Goal: Entertainment & Leisure: Consume media (video, audio)

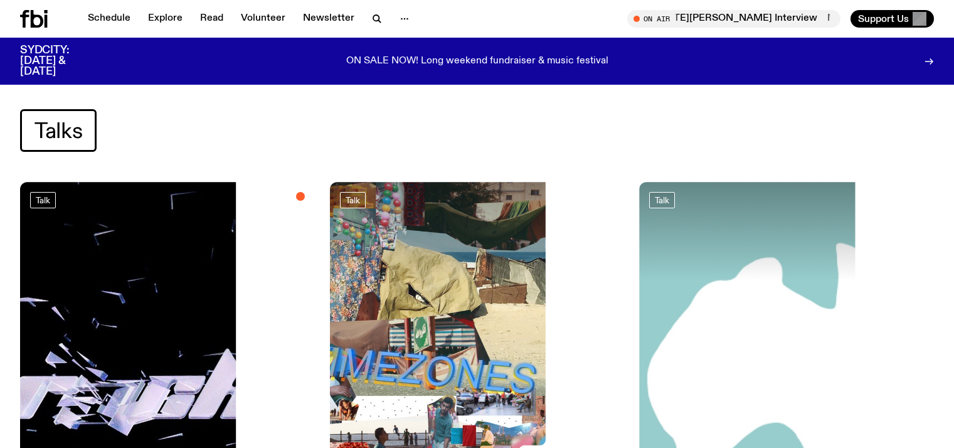
scroll to position [105, 0]
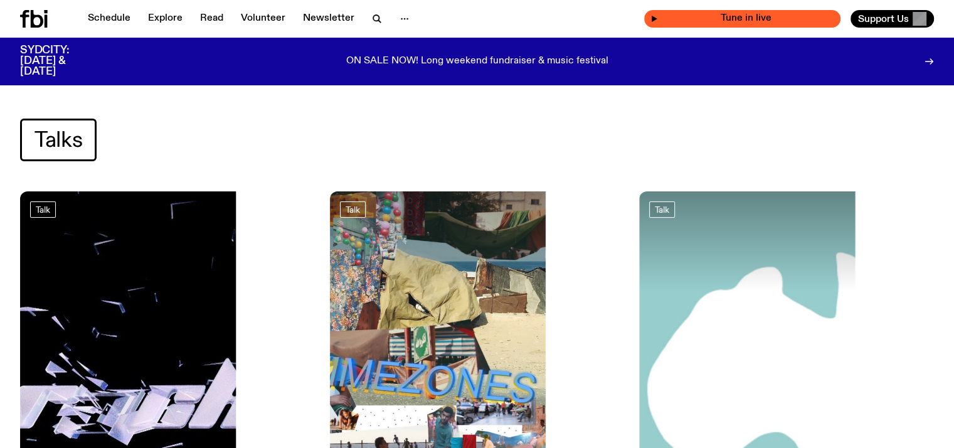
scroll to position [105, 0]
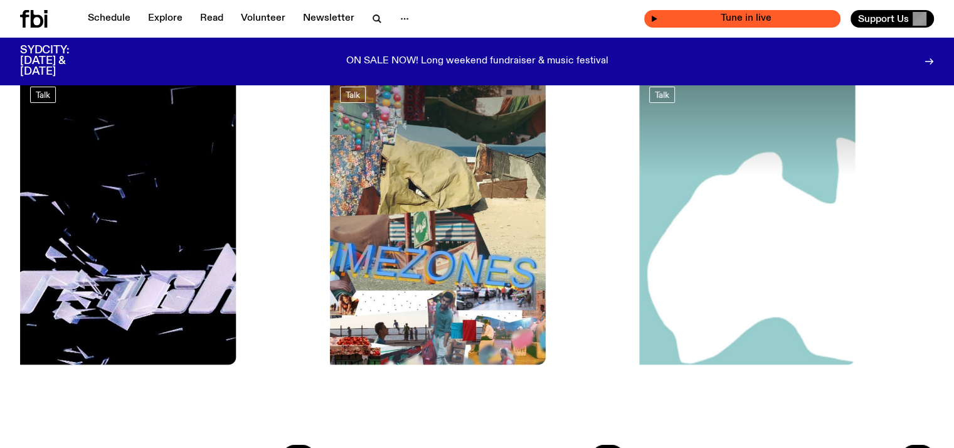
click at [701, 19] on span "Tune in live" at bounding box center [746, 18] width 176 height 9
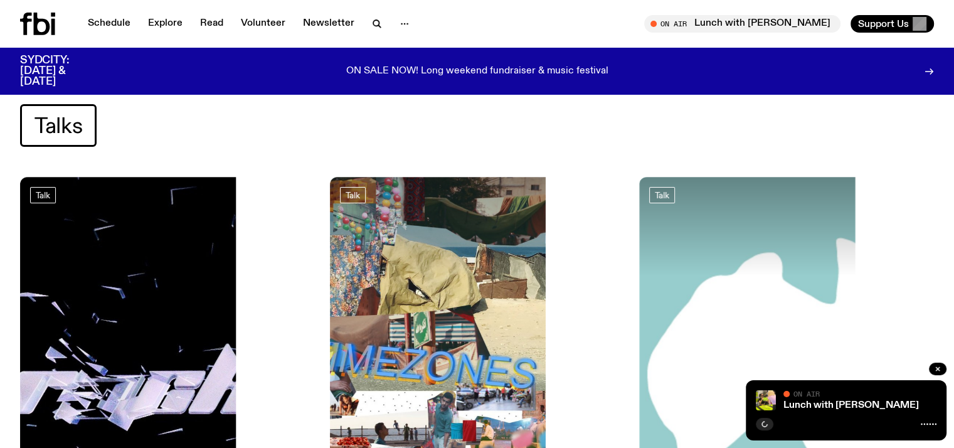
scroll to position [0, 0]
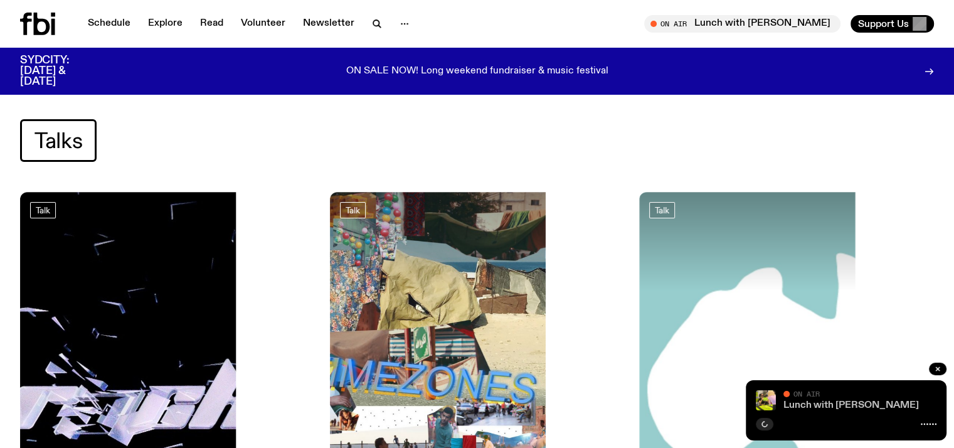
click at [790, 404] on link "Lunch with [PERSON_NAME]" at bounding box center [850, 405] width 135 height 10
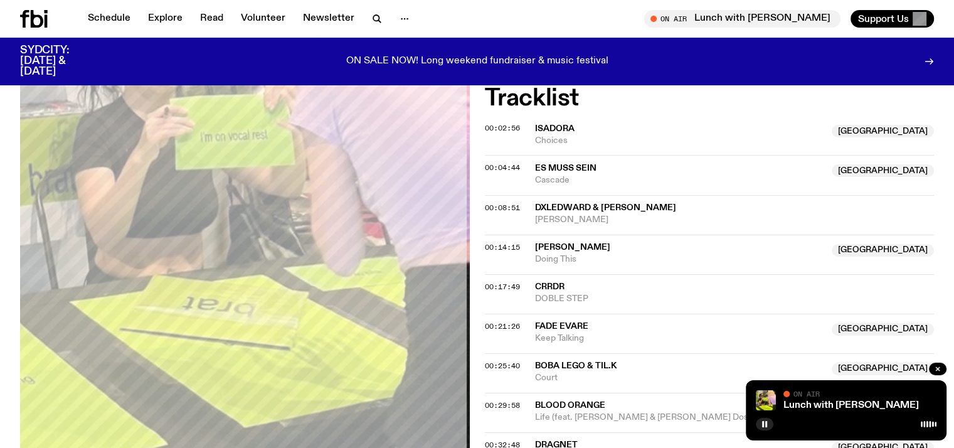
scroll to position [381, 0]
click at [561, 172] on span "Es Muss Sein" at bounding box center [565, 168] width 61 height 9
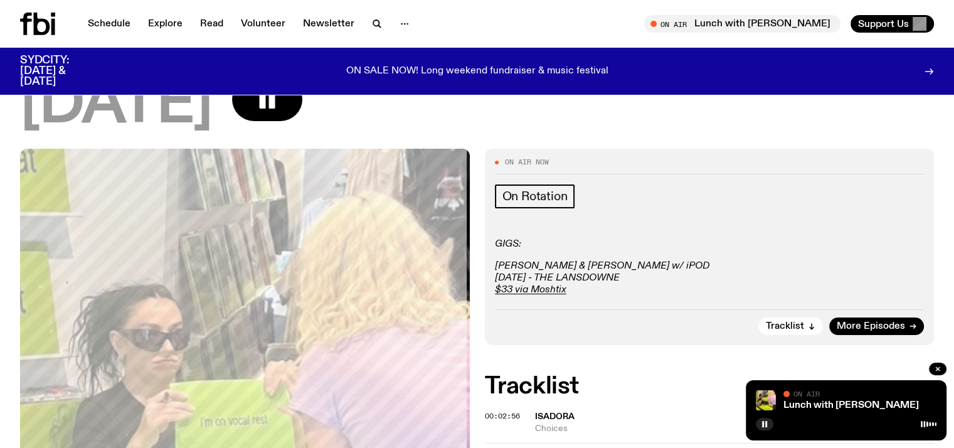
scroll to position [0, 0]
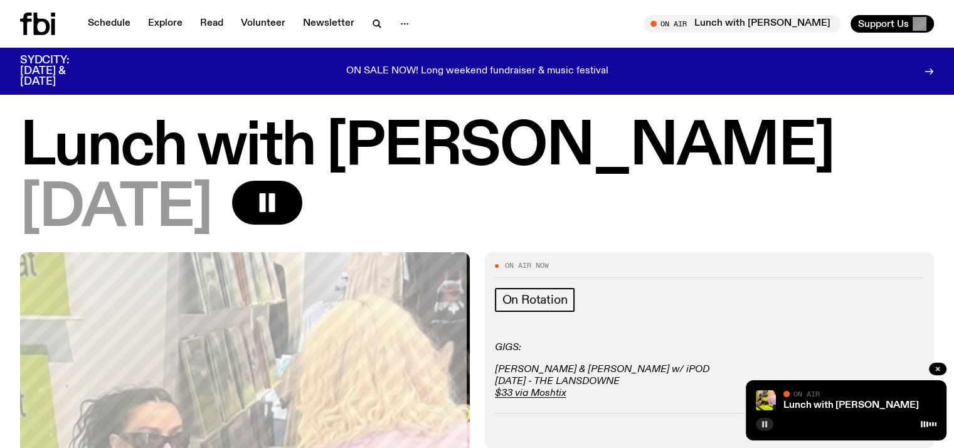
click at [765, 427] on icon "button" at bounding box center [765, 424] width 8 height 8
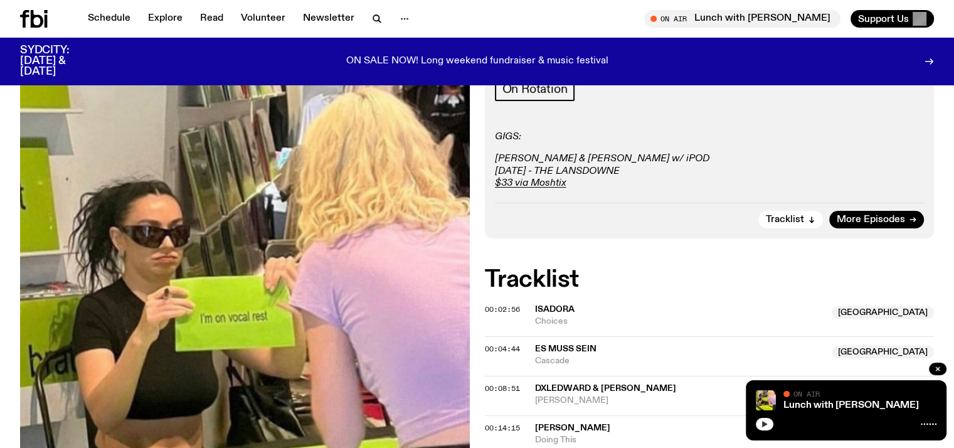
scroll to position [341, 0]
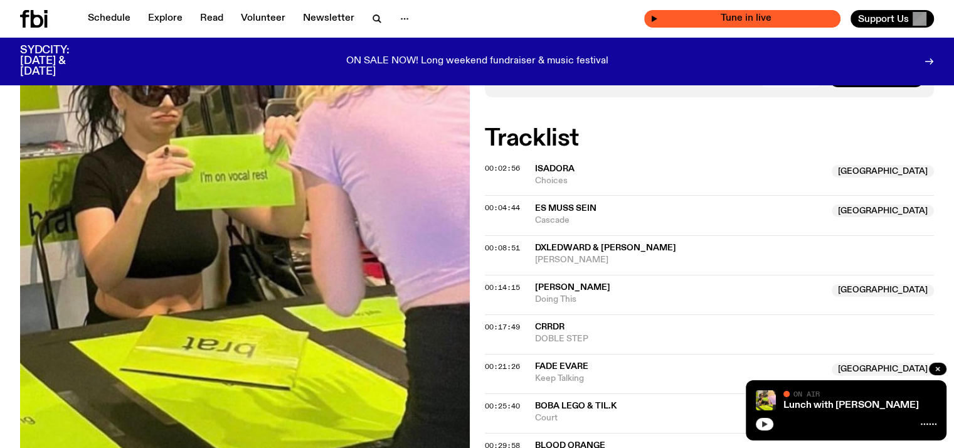
click at [701, 17] on span "Tune in live" at bounding box center [746, 18] width 176 height 9
click at [658, 17] on icon "button" at bounding box center [654, 19] width 8 height 8
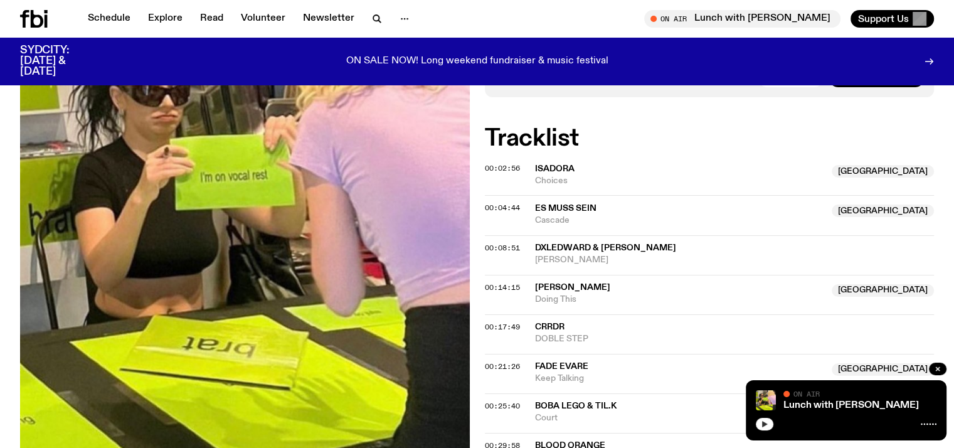
click at [765, 423] on icon "button" at bounding box center [765, 424] width 6 height 6
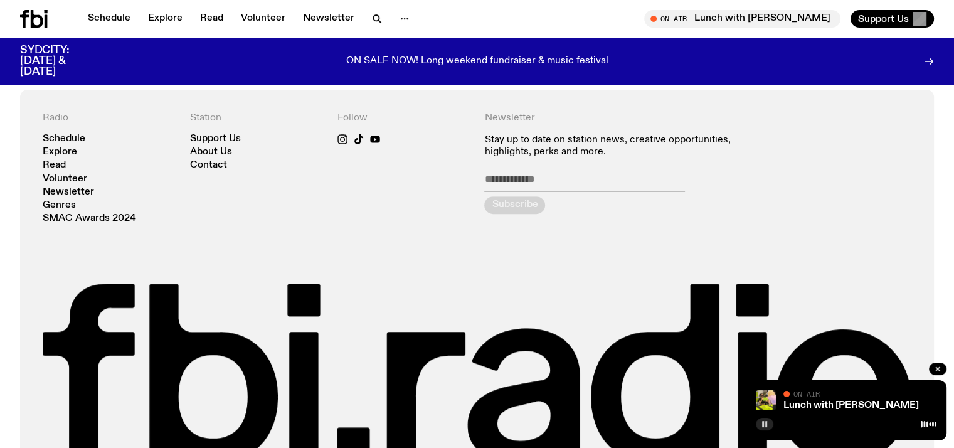
scroll to position [911, 0]
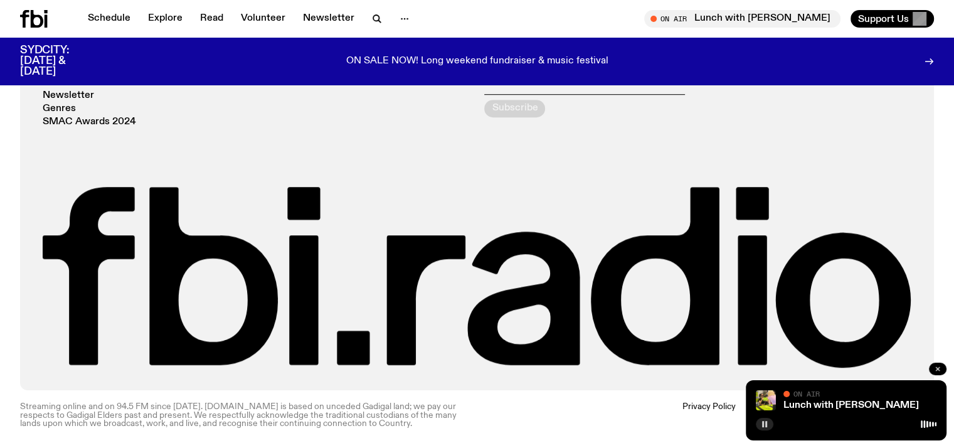
click at [940, 371] on icon "button" at bounding box center [938, 369] width 8 height 8
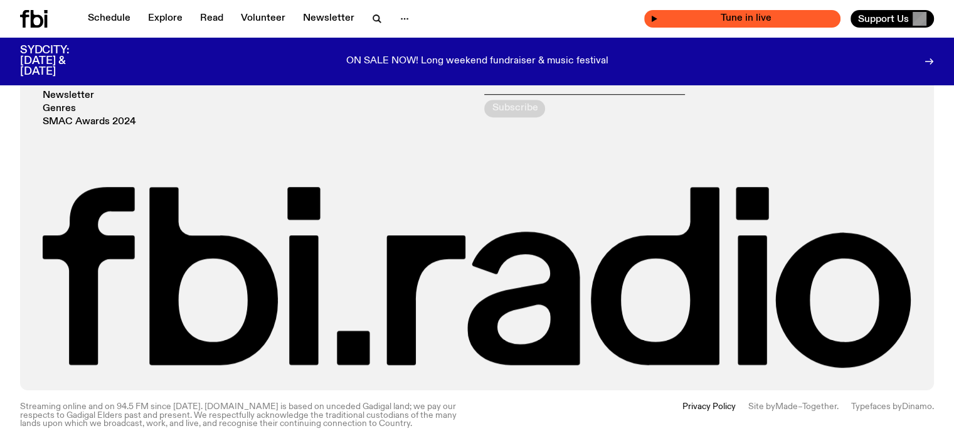
click at [759, 18] on span "Tune in live" at bounding box center [746, 18] width 176 height 9
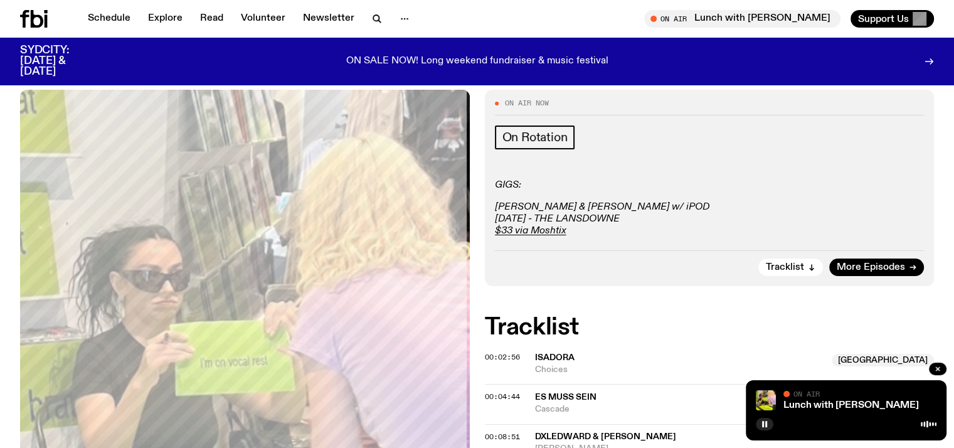
scroll to position [0, 0]
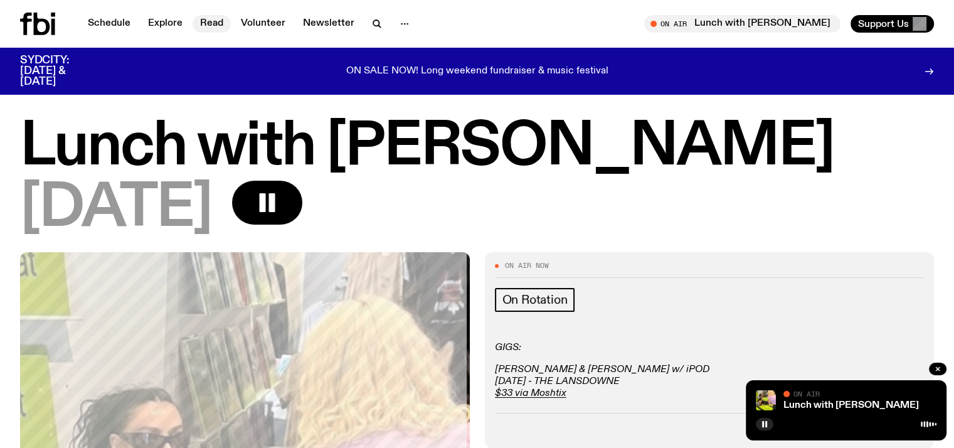
click at [219, 25] on link "Read" at bounding box center [212, 24] width 38 height 18
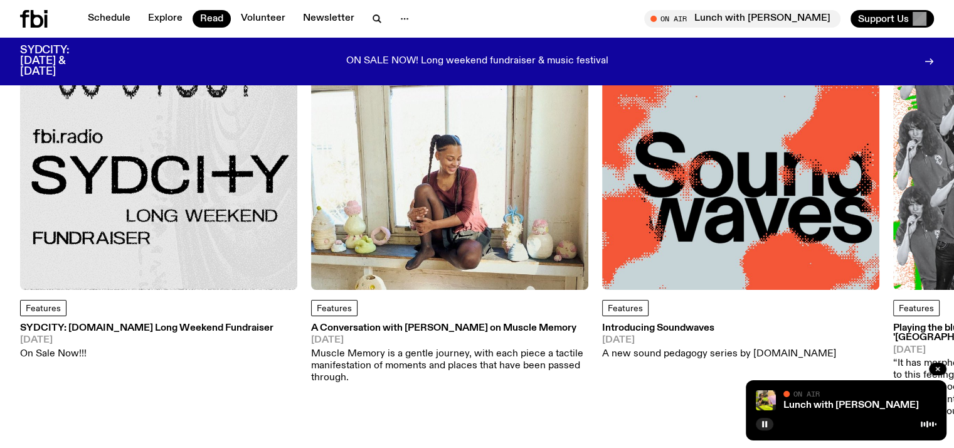
scroll to position [153, 0]
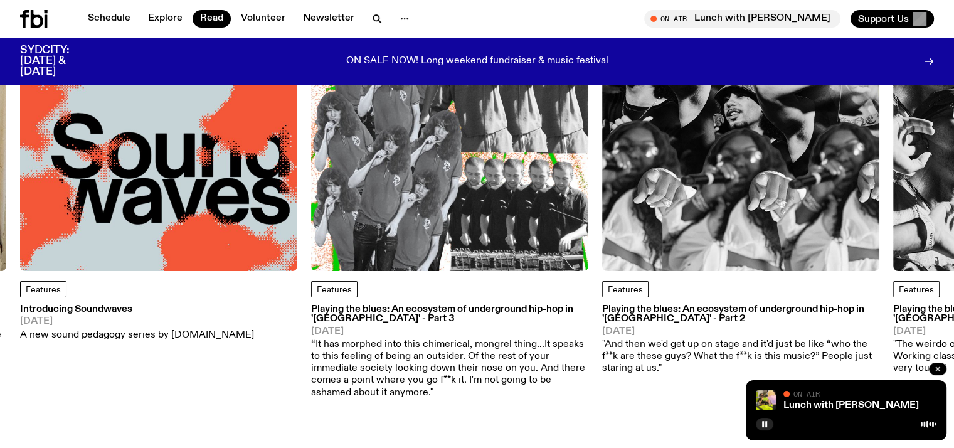
click at [191, 302] on div "Features Introducing Soundwaves [DATE] A new sound pedagogy series by [DOMAIN_N…" at bounding box center [158, 311] width 277 height 60
click at [198, 233] on img at bounding box center [158, 132] width 277 height 277
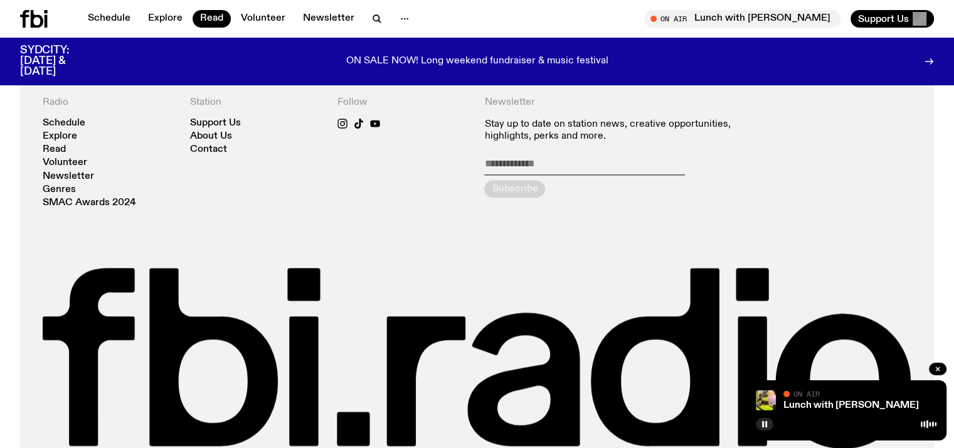
scroll to position [1357, 0]
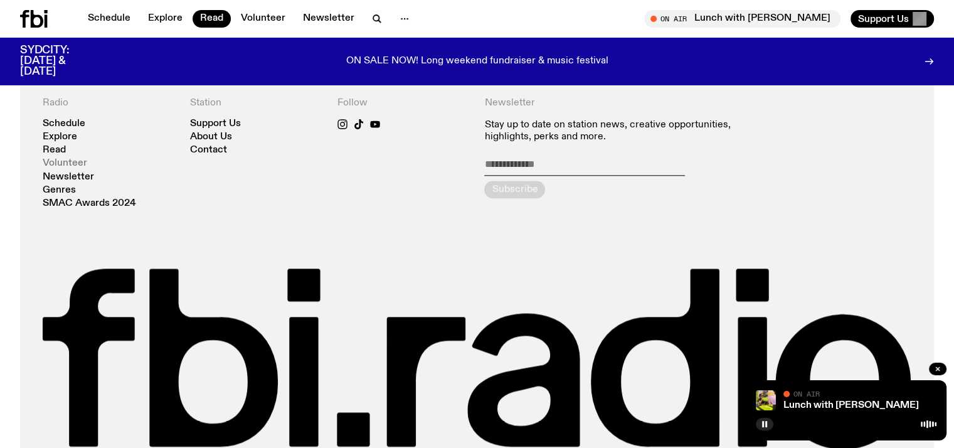
click at [58, 168] on link "Volunteer" at bounding box center [65, 163] width 45 height 9
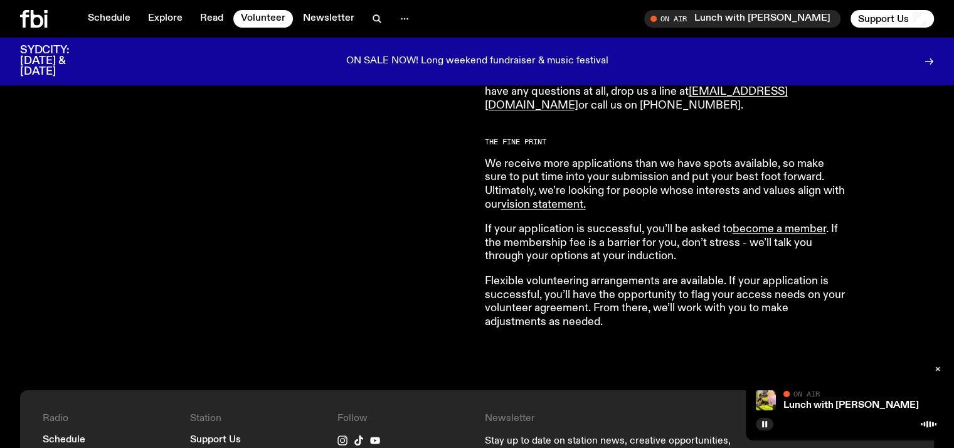
scroll to position [1025, 0]
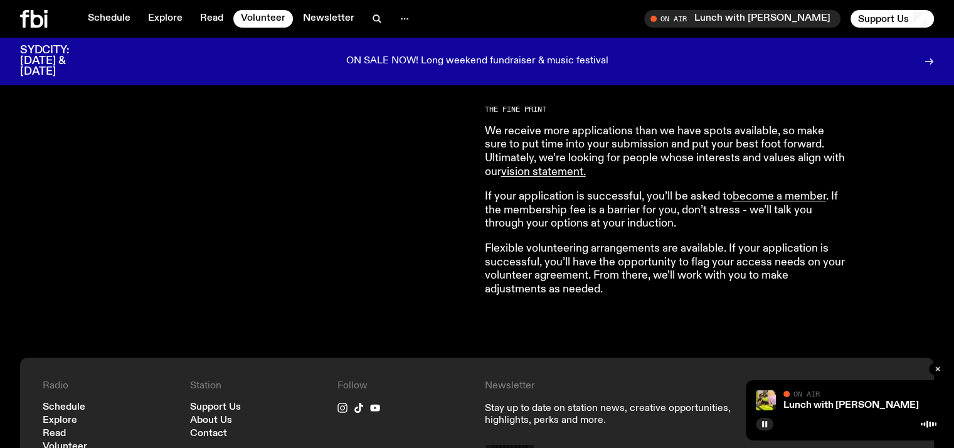
click at [855, 394] on div "On Air" at bounding box center [859, 394] width 153 height 9
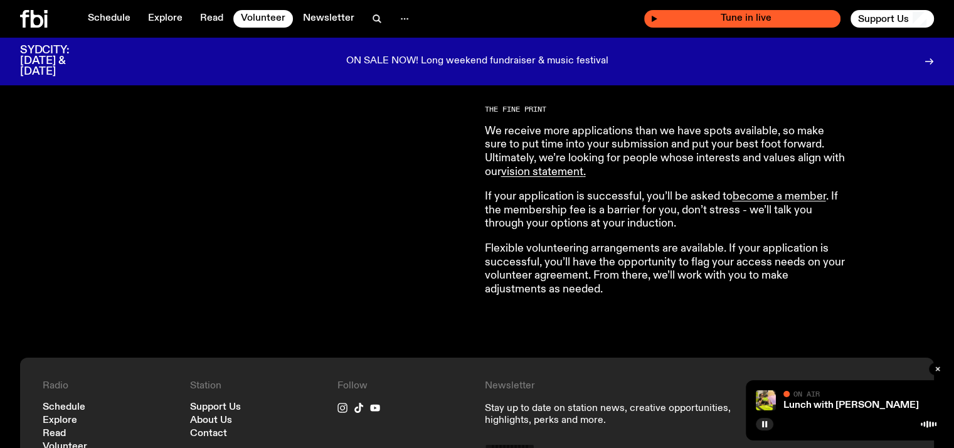
click at [761, 21] on span "Tune in live" at bounding box center [746, 18] width 176 height 9
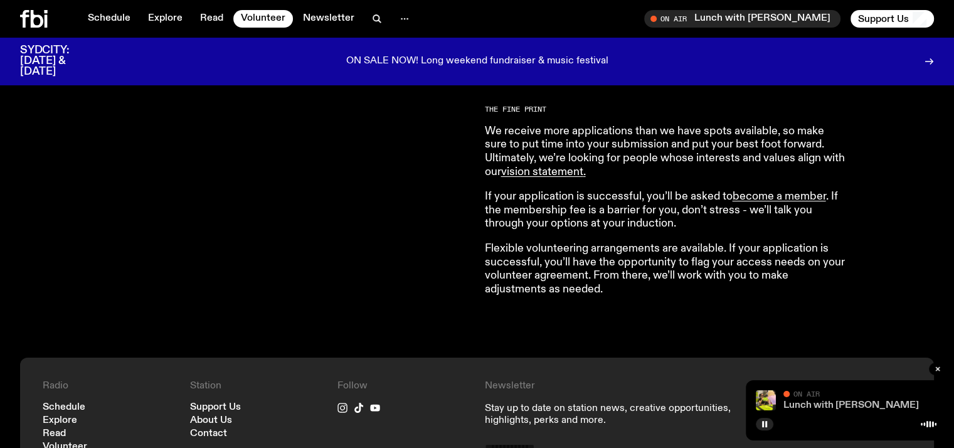
click at [797, 406] on link "Lunch with [PERSON_NAME]" at bounding box center [850, 405] width 135 height 10
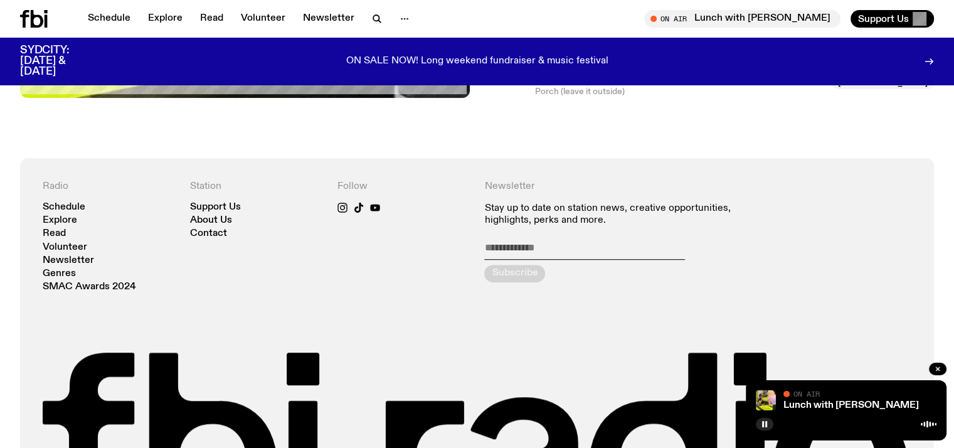
scroll to position [951, 0]
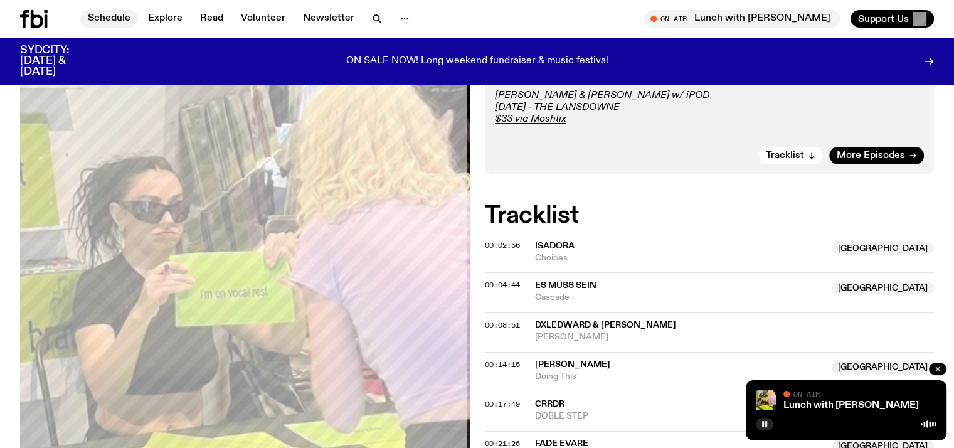
click at [123, 19] on link "Schedule" at bounding box center [109, 19] width 58 height 18
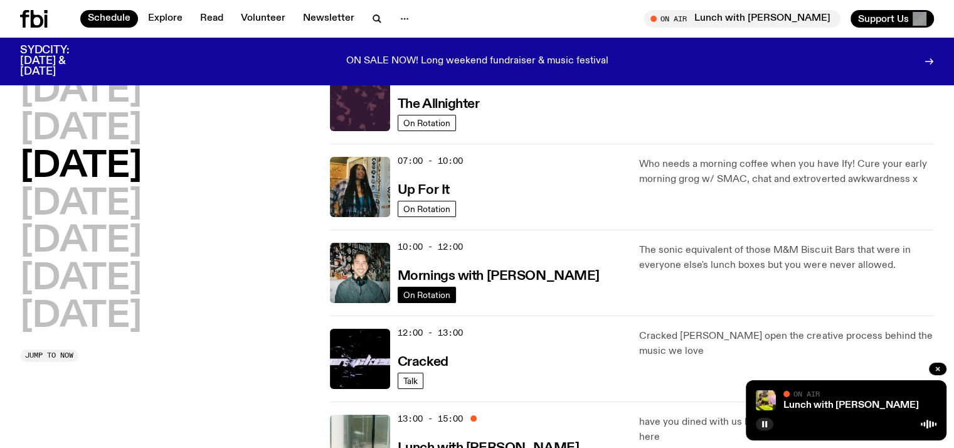
scroll to position [56, 0]
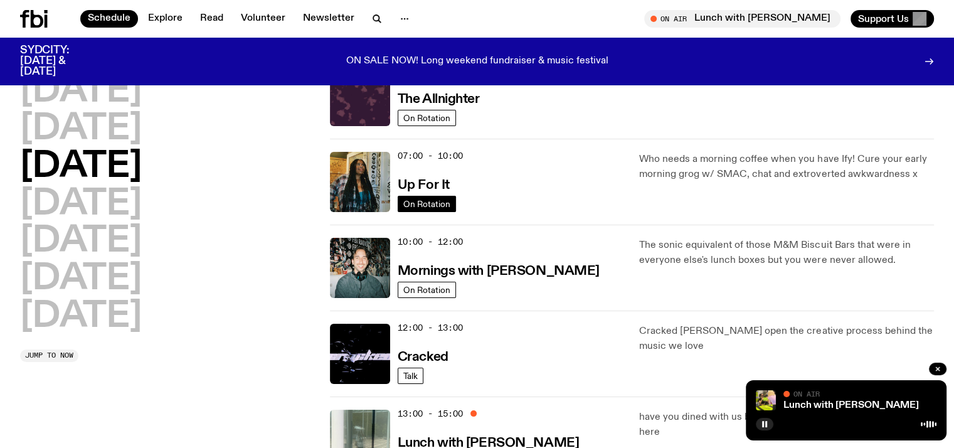
click at [435, 203] on span "On Rotation" at bounding box center [426, 203] width 47 height 9
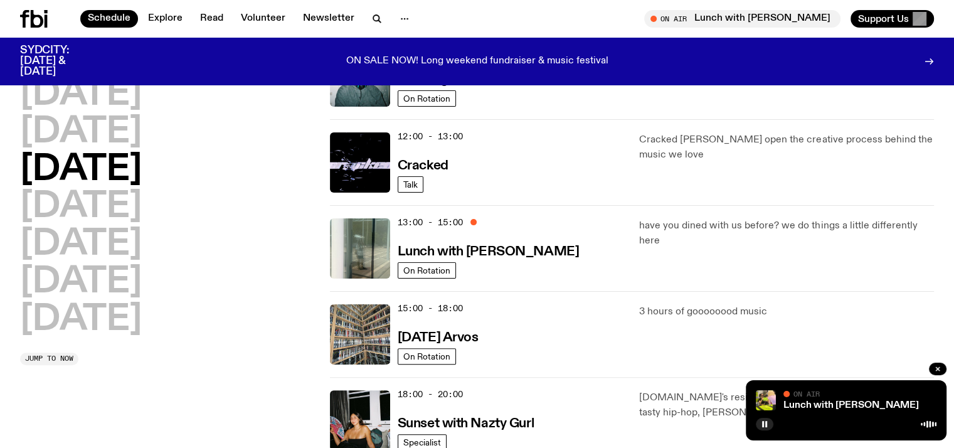
scroll to position [310, 0]
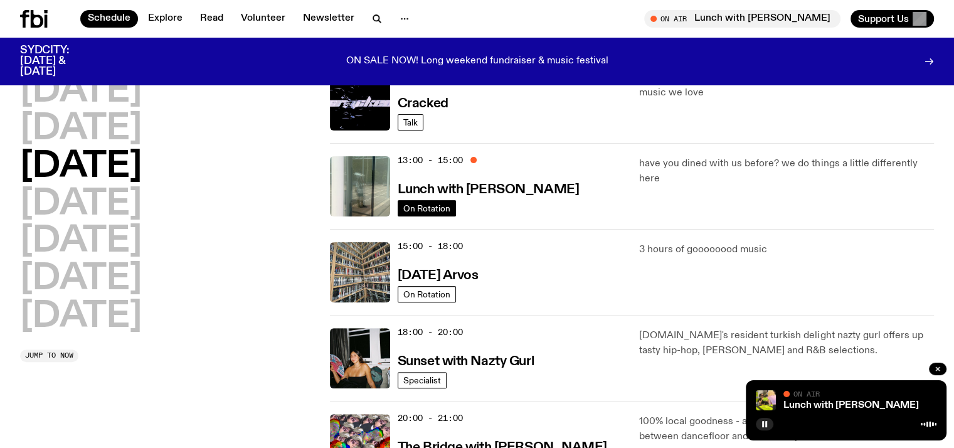
click at [420, 204] on span "On Rotation" at bounding box center [426, 207] width 47 height 9
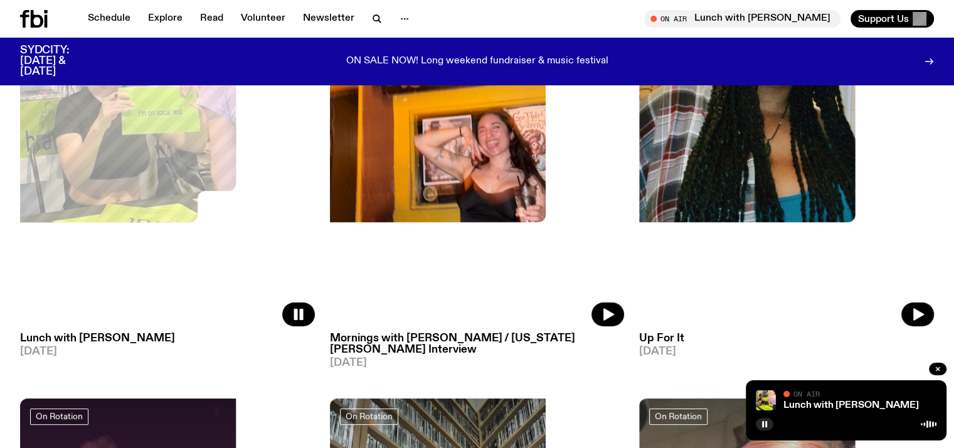
scroll to position [253, 0]
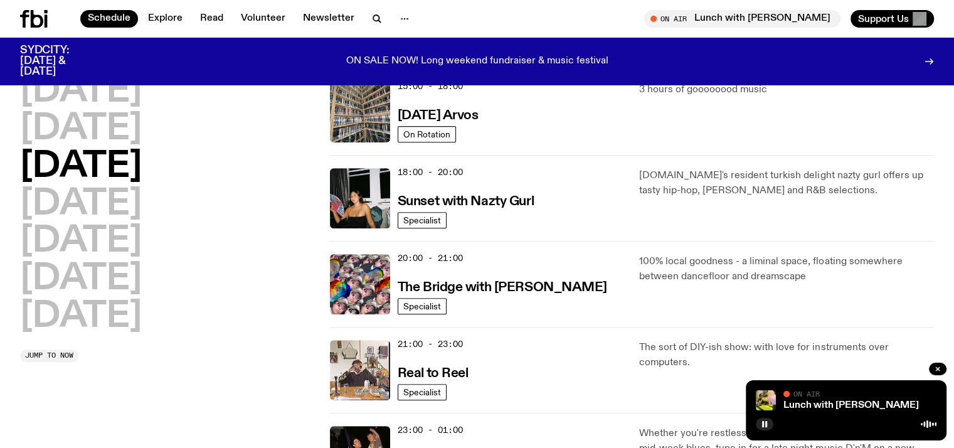
scroll to position [470, 0]
click at [419, 198] on h3 "Sunset with Nazty Gurl" at bounding box center [466, 200] width 136 height 13
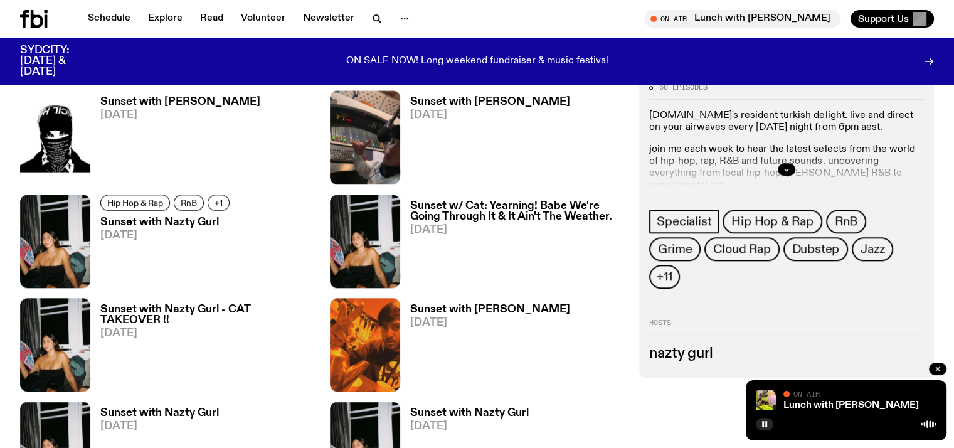
scroll to position [1164, 0]
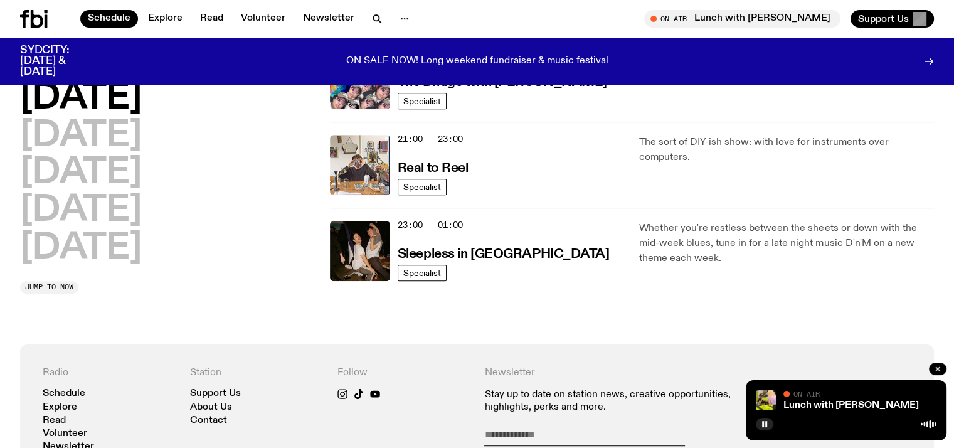
scroll to position [682, 0]
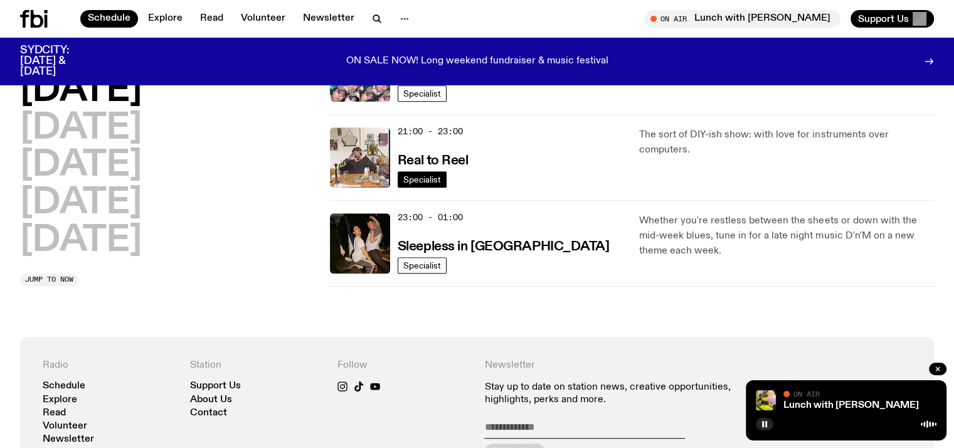
click at [426, 175] on span "Specialist" at bounding box center [422, 178] width 38 height 9
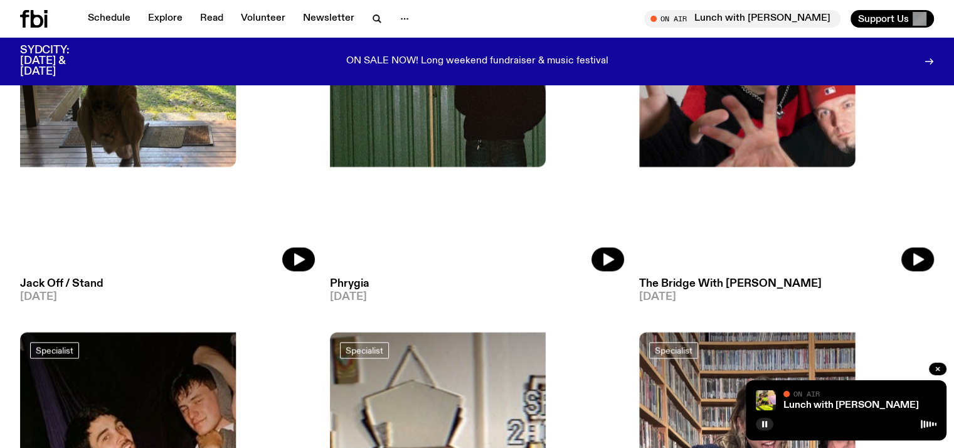
scroll to position [2217, 0]
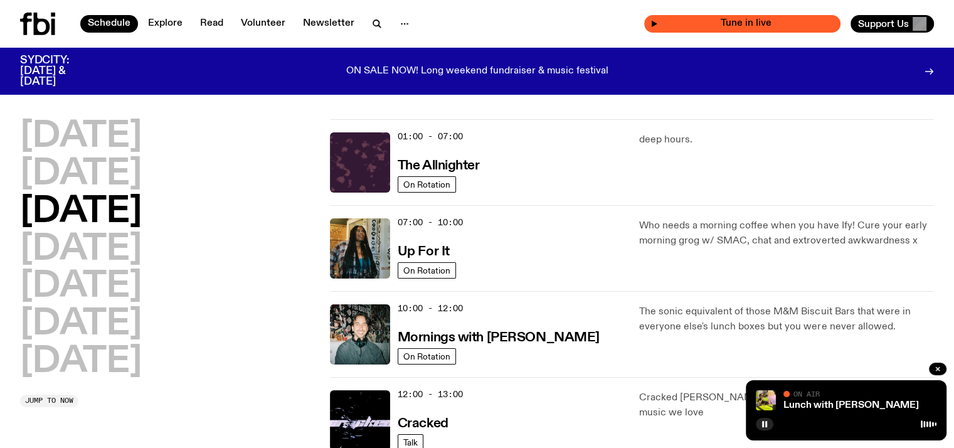
click at [704, 22] on span "Tune in live" at bounding box center [746, 23] width 176 height 9
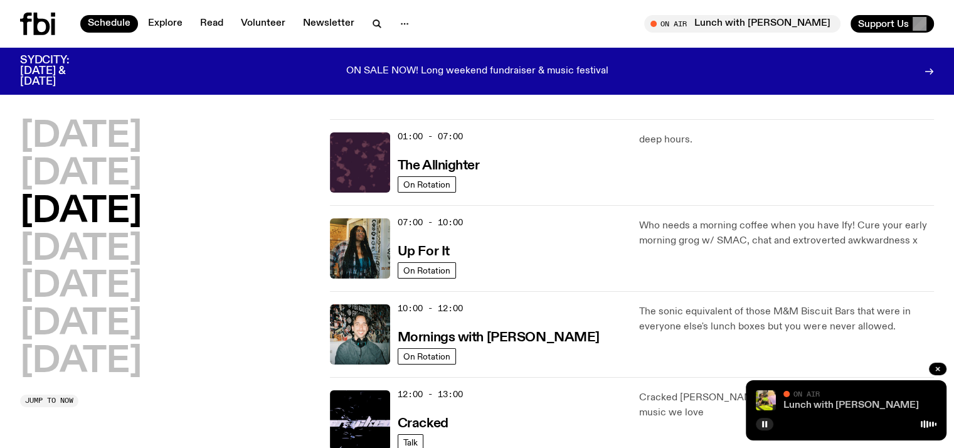
click at [798, 405] on link "Lunch with [PERSON_NAME]" at bounding box center [850, 405] width 135 height 10
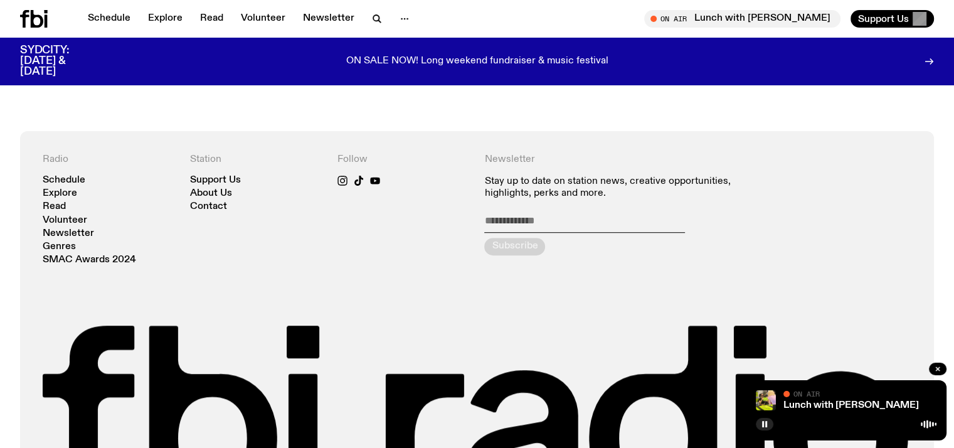
scroll to position [807, 0]
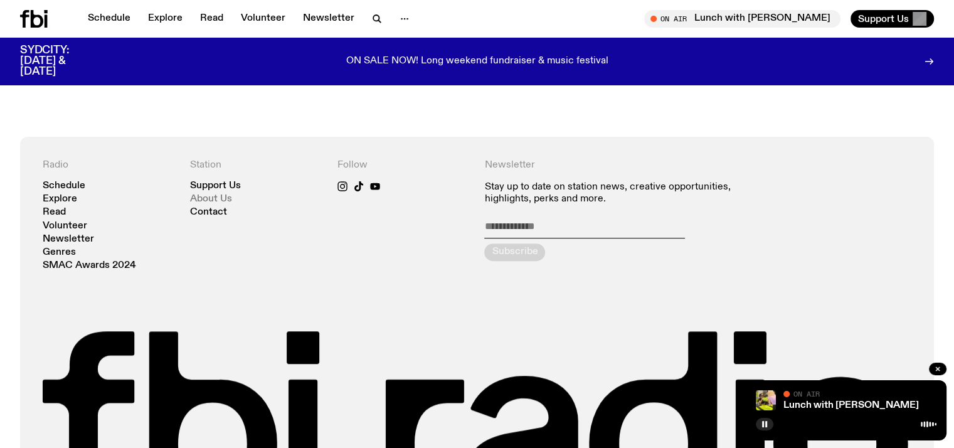
click at [222, 196] on link "About Us" at bounding box center [211, 198] width 42 height 9
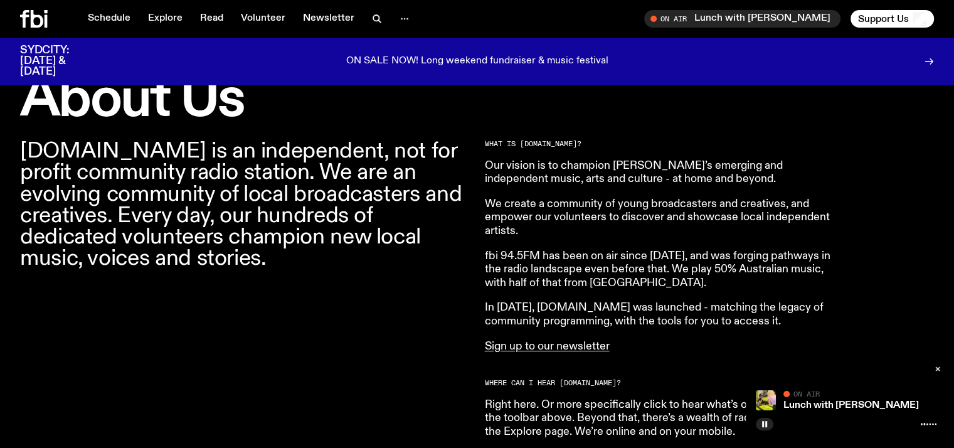
scroll to position [376, 0]
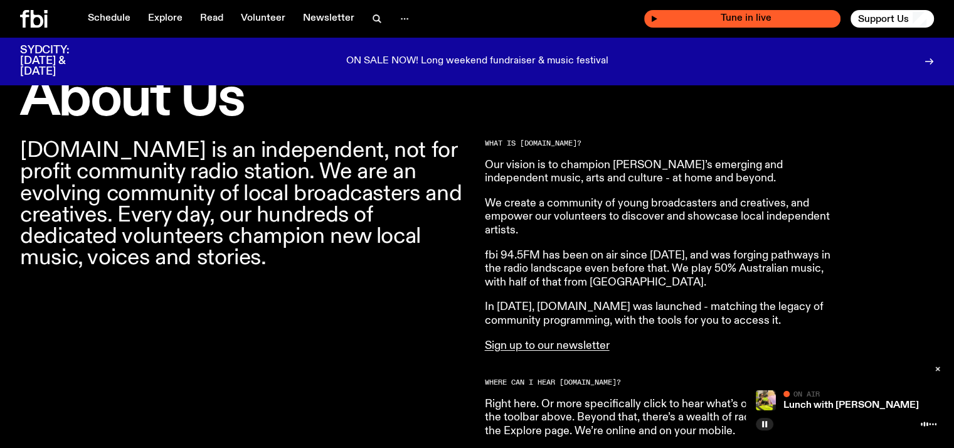
click at [701, 13] on div "Tune in live" at bounding box center [742, 19] width 196 height 18
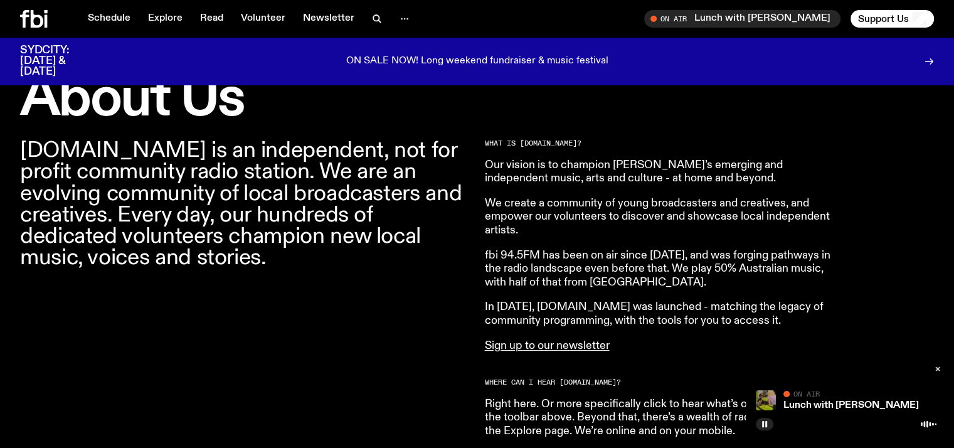
click at [766, 400] on img at bounding box center [766, 400] width 20 height 20
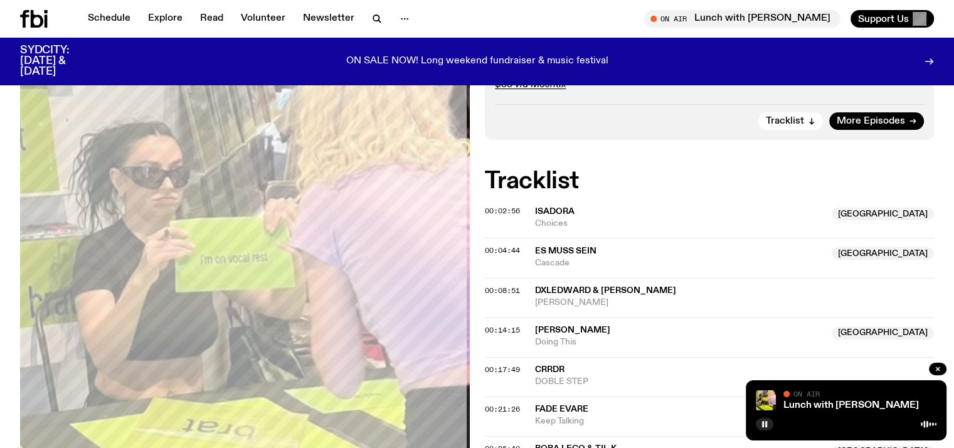
scroll to position [294, 0]
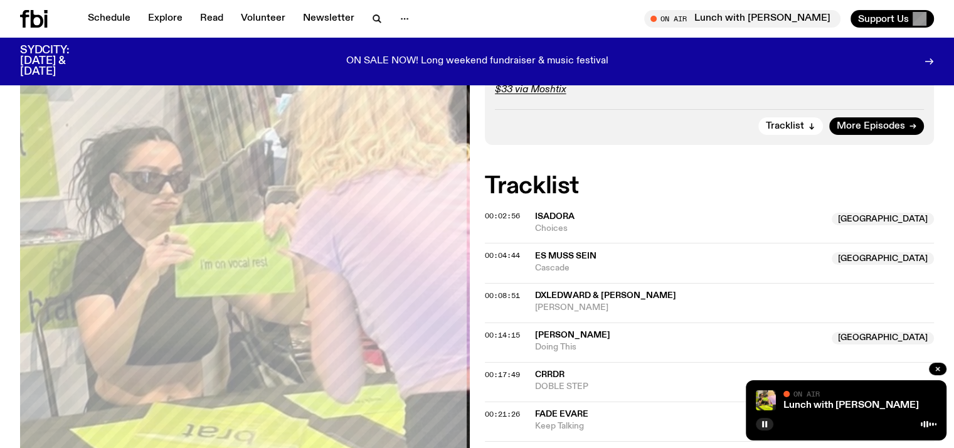
click at [554, 220] on span "Isadora" at bounding box center [680, 217] width 290 height 12
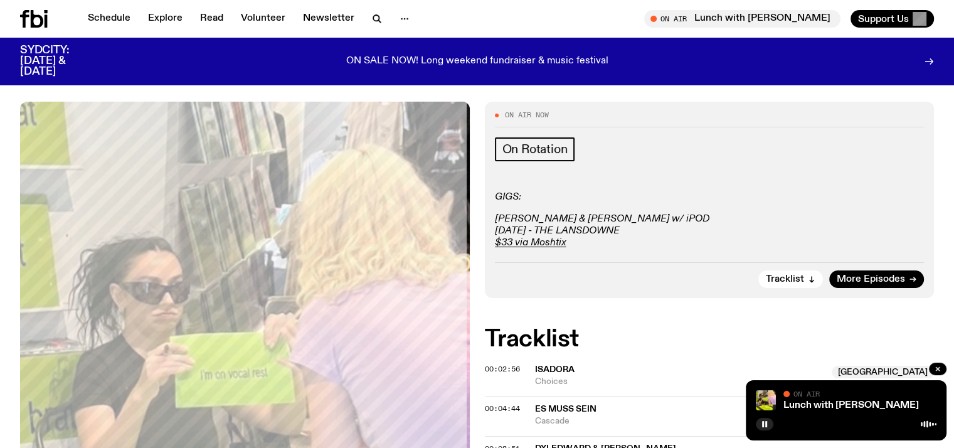
scroll to position [125, 0]
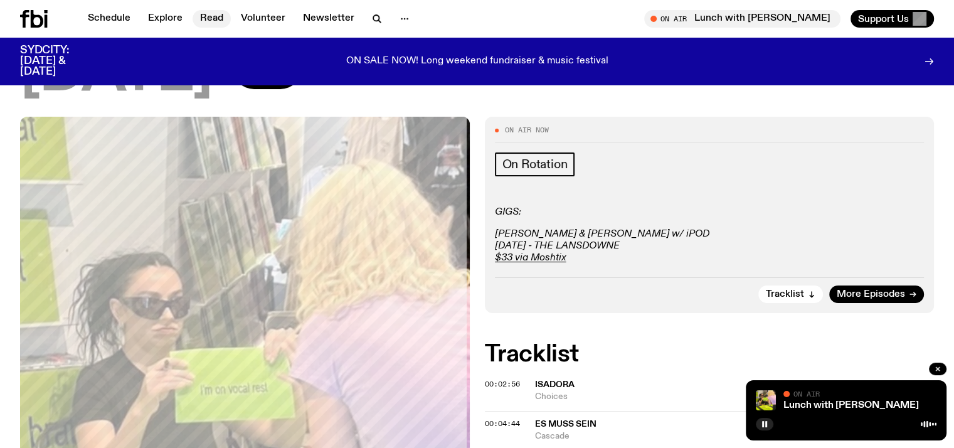
click at [221, 12] on link "Read" at bounding box center [212, 19] width 38 height 18
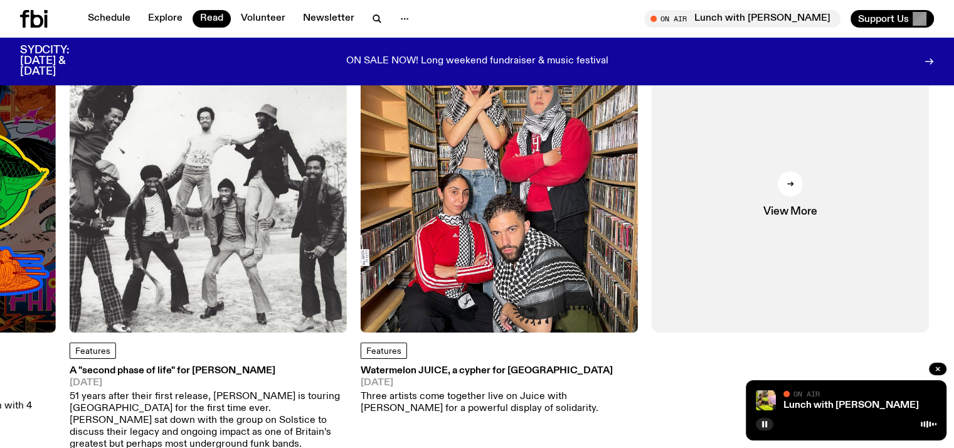
scroll to position [91, 0]
click at [532, 336] on div "Features Watermelon JUICE, a cypher for Palestine [DATE] Three artists come tog…" at bounding box center [499, 235] width 277 height 359
click at [536, 235] on img at bounding box center [499, 194] width 277 height 277
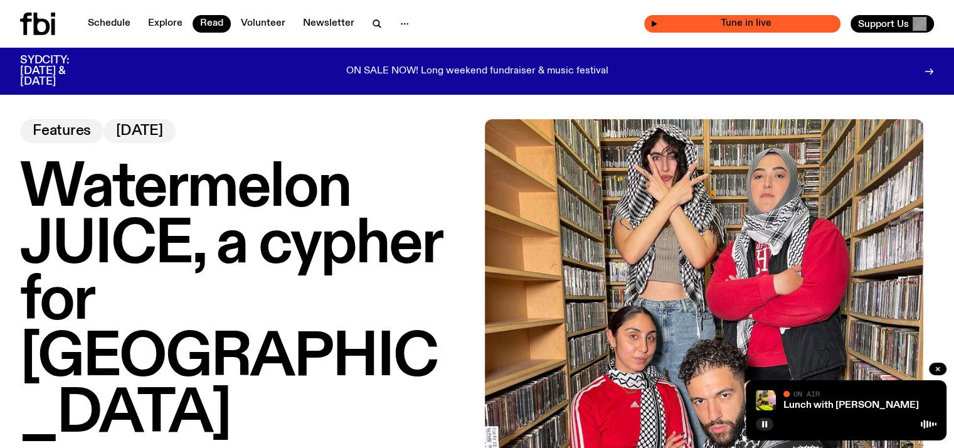
click at [720, 24] on span "Tune in live" at bounding box center [746, 23] width 176 height 9
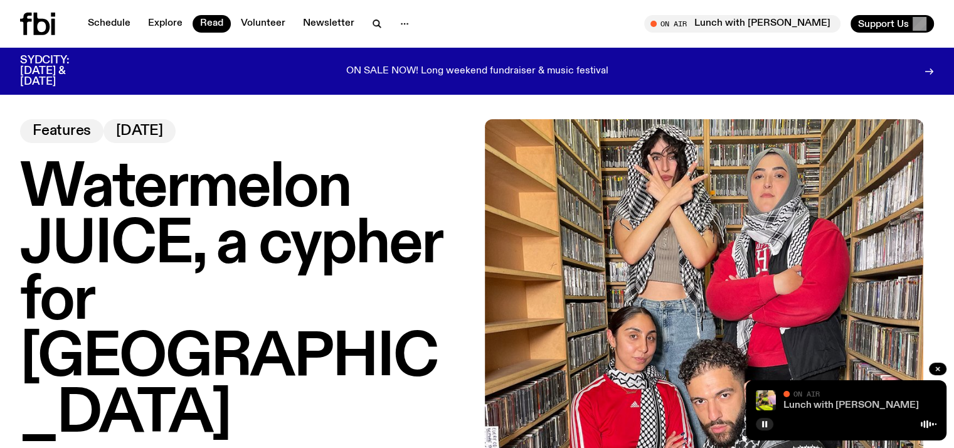
click at [798, 405] on link "Lunch with [PERSON_NAME]" at bounding box center [850, 405] width 135 height 10
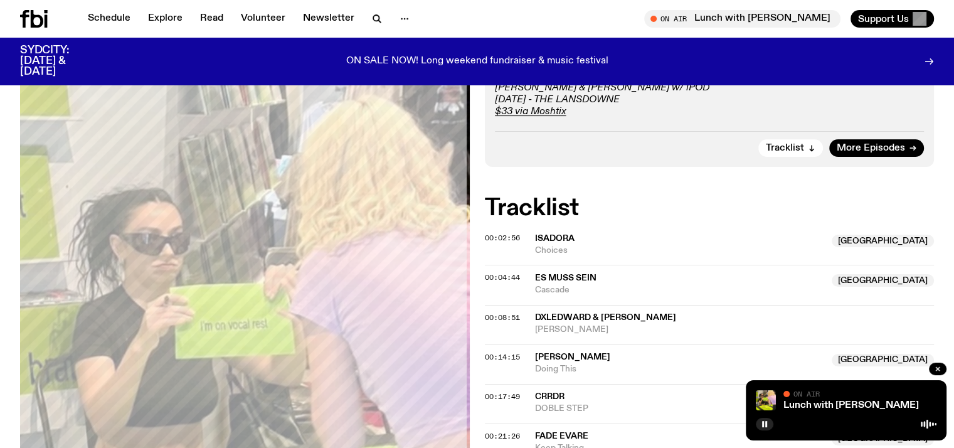
scroll to position [271, 0]
click at [763, 428] on button "button" at bounding box center [765, 424] width 18 height 13
